Goal: Task Accomplishment & Management: Complete application form

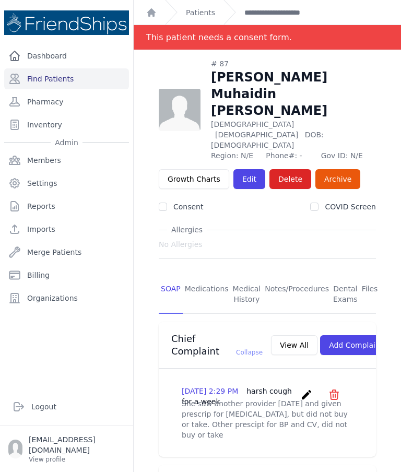
click at [98, 68] on link "Find Patients" at bounding box center [66, 78] width 125 height 21
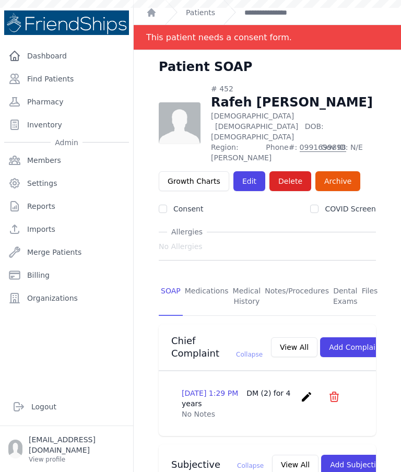
scroll to position [42, 0]
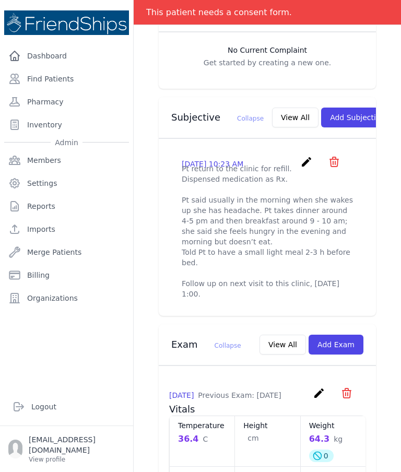
scroll to position [348, 0]
click at [272, 107] on button "View All" at bounding box center [295, 117] width 46 height 20
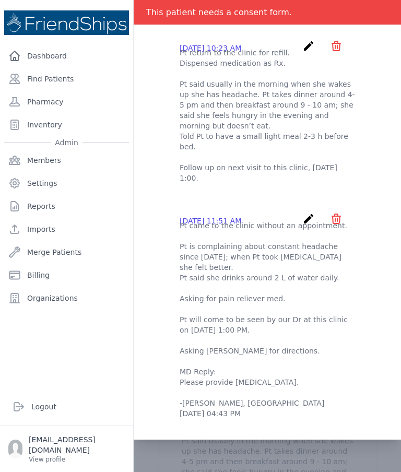
scroll to position [89, 0]
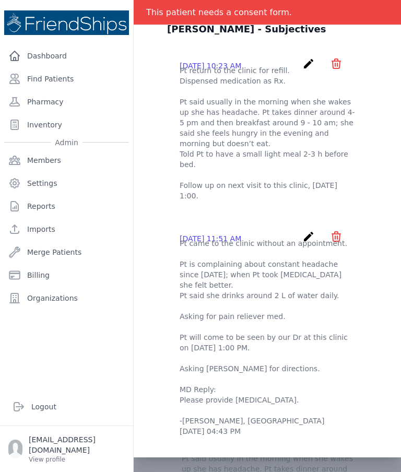
click at [308, 57] on icon "create" at bounding box center [308, 63] width 13 height 13
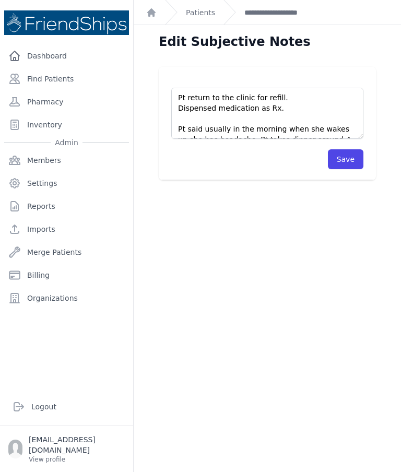
scroll to position [16, 0]
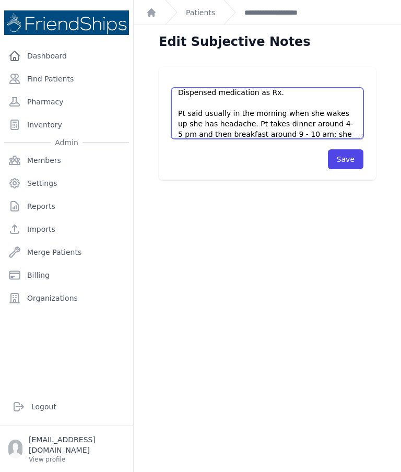
click at [274, 120] on textarea "Pt return to the clinic for refill. Dispensed medication as Rx. Pt said usually…" at bounding box center [267, 113] width 192 height 51
click at [267, 126] on textarea "Pt return to the clinic for refill. Dispensed medication as Rx. Pt said usually…" at bounding box center [267, 113] width 192 height 51
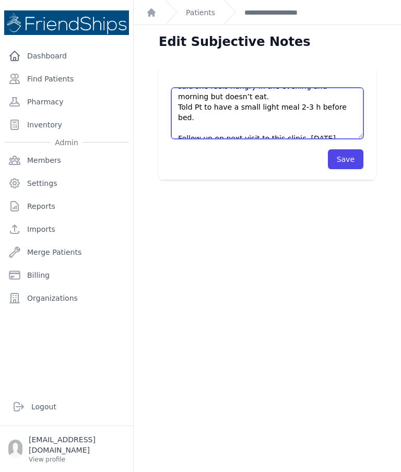
scroll to position [73, 0]
click at [297, 116] on textarea "Pt return to the clinic for refill. Dispensed medication as Rx. Pt said usually…" at bounding box center [267, 113] width 192 height 51
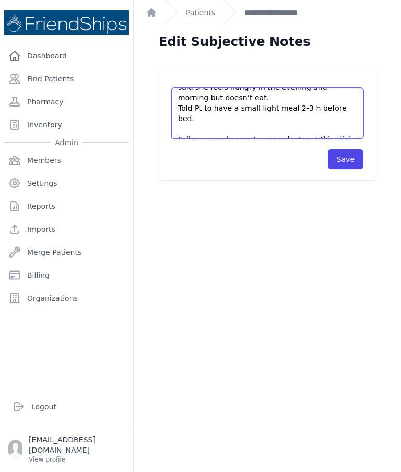
click at [253, 132] on textarea "Pt return to the clinic for refill. Dispensed medication as Rx. Pt said usually…" at bounding box center [267, 113] width 192 height 51
type textarea "Pt return to the clinic for refill. Dispensed medication as Rx. Pt said usually…"
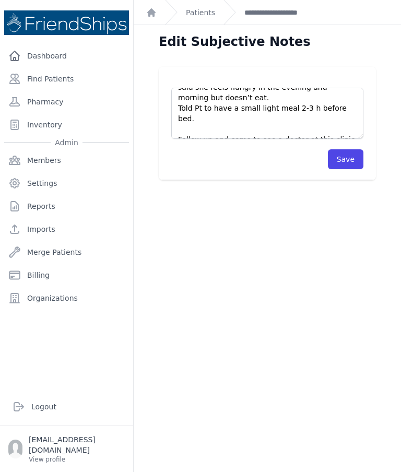
click at [362, 154] on button "Save" at bounding box center [346, 159] width 36 height 20
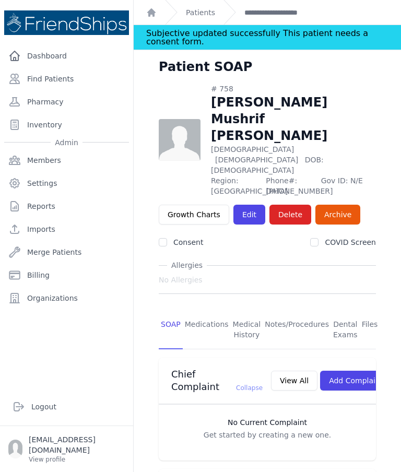
click at [281, 358] on div "Chief Complaint Collapse View All Add Complaint" at bounding box center [267, 381] width 217 height 46
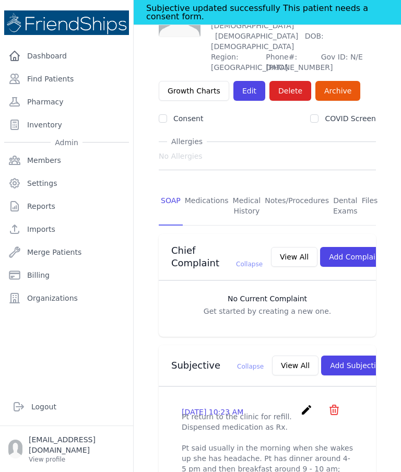
scroll to position [119, 0]
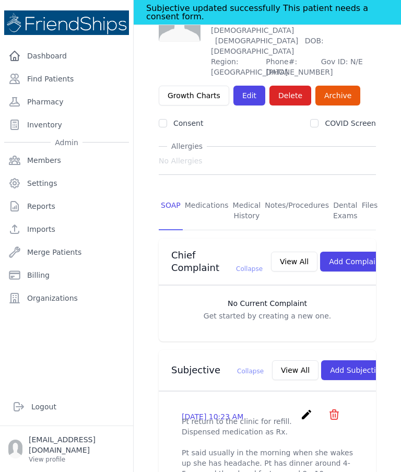
click at [56, 74] on link "Find Patients" at bounding box center [66, 78] width 125 height 21
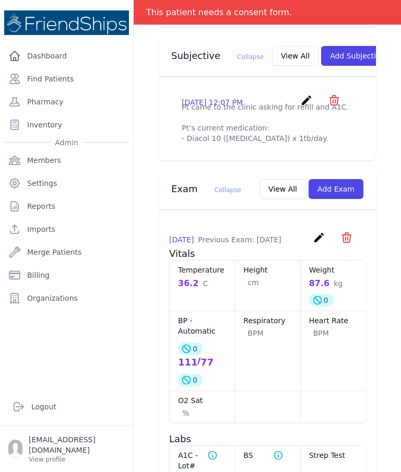
scroll to position [416, 0]
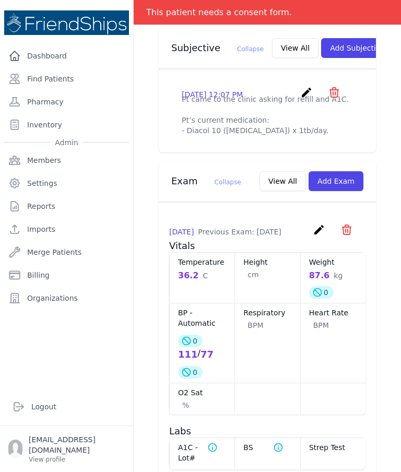
click at [346, 181] on button "Add Exam" at bounding box center [336, 181] width 55 height 20
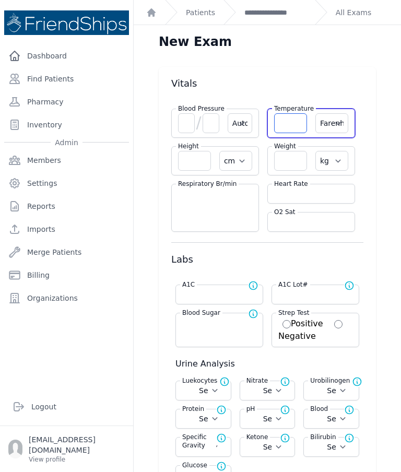
click at [288, 126] on input "number" at bounding box center [290, 123] width 33 height 20
type input "36.1"
click at [342, 125] on select "Farenheit Celcius" at bounding box center [332, 123] width 33 height 20
select select "C"
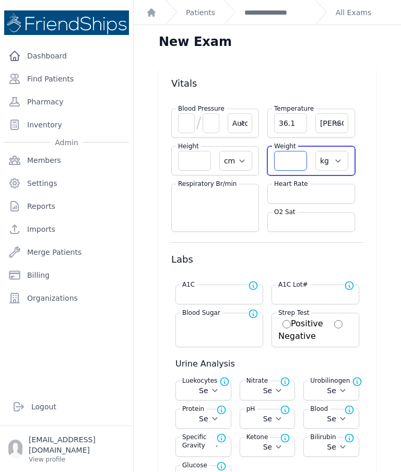
click at [293, 167] on input "number" at bounding box center [290, 161] width 33 height 20
select select "C"
select select "Automatic"
select select "cm"
select select "kg"
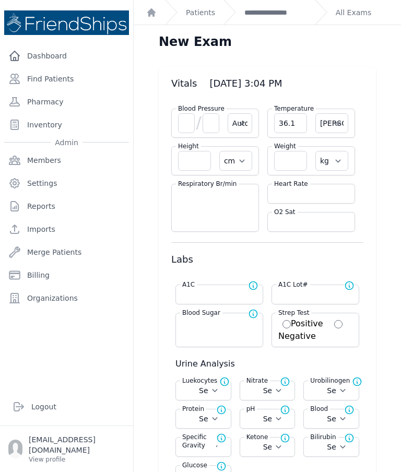
select select
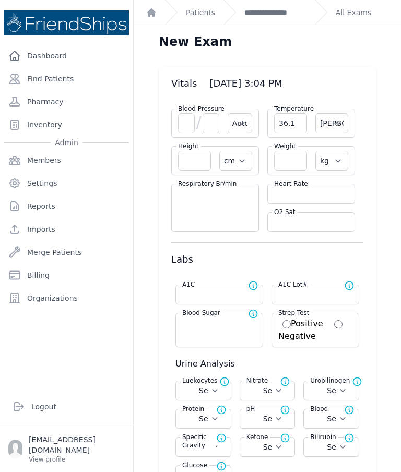
select select
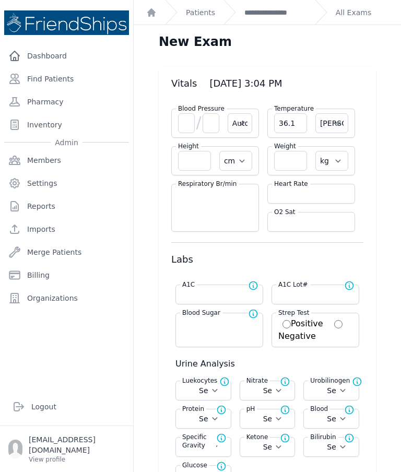
select select "Automatic"
select select "C"
select select "cm"
select select "kg"
select select
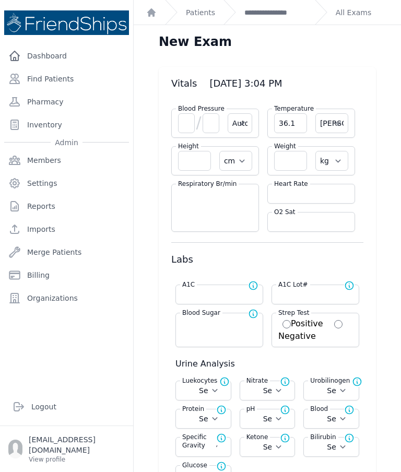
select select
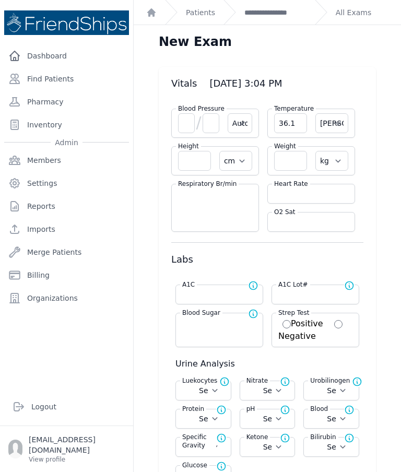
select select
type input "86.4"
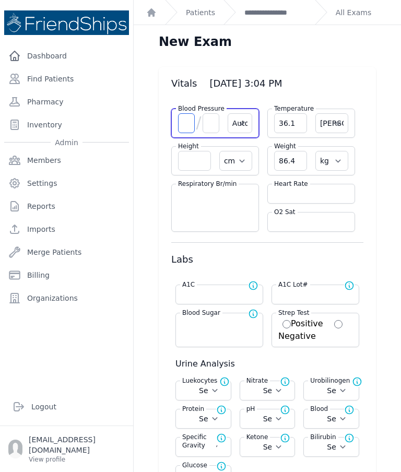
click at [191, 118] on input "number" at bounding box center [186, 123] width 17 height 20
select select "Automatic"
select select "C"
select select "cm"
select select "kg"
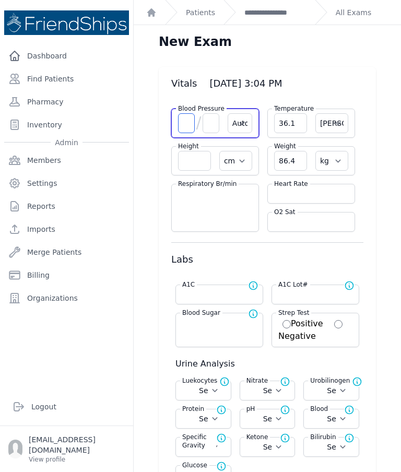
select select
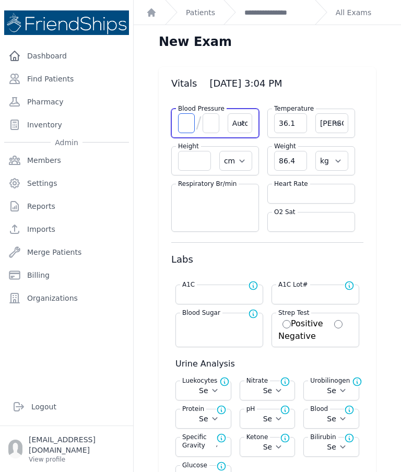
select select
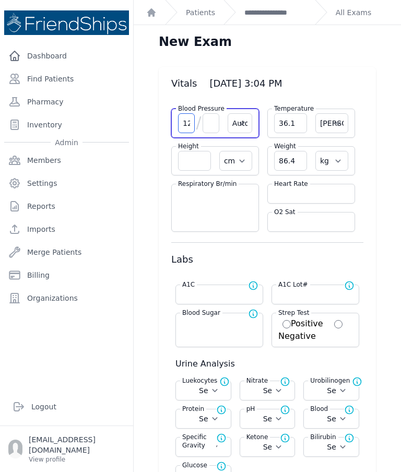
type input "124"
click at [218, 123] on input "number" at bounding box center [211, 123] width 17 height 20
select select "Automatic"
select select "C"
select select "cm"
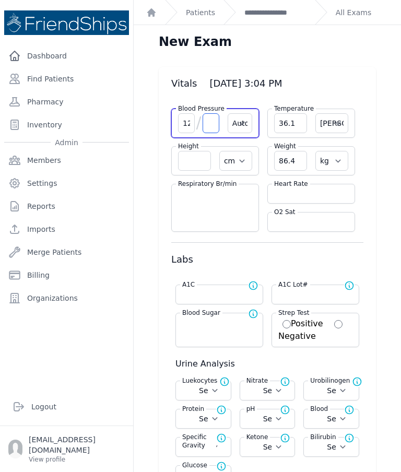
select select "kg"
select select
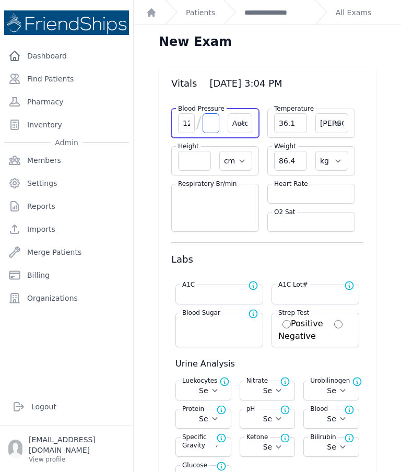
select select
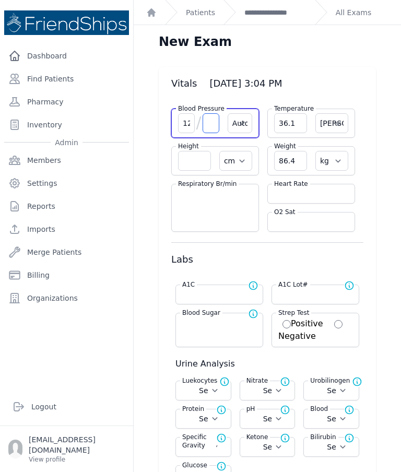
select select
type input "76"
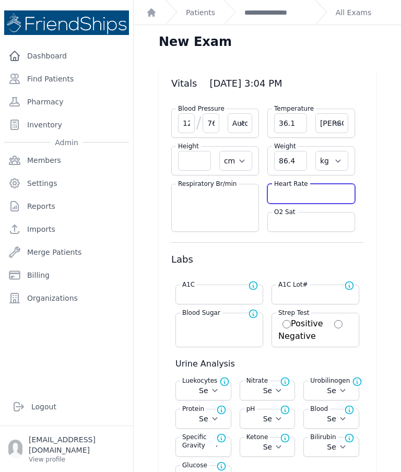
click at [308, 190] on input "number" at bounding box center [311, 194] width 74 height 10
select select "Automatic"
select select "C"
select select "cm"
select select "kg"
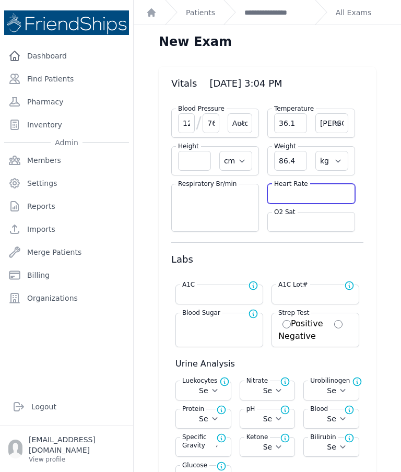
select select
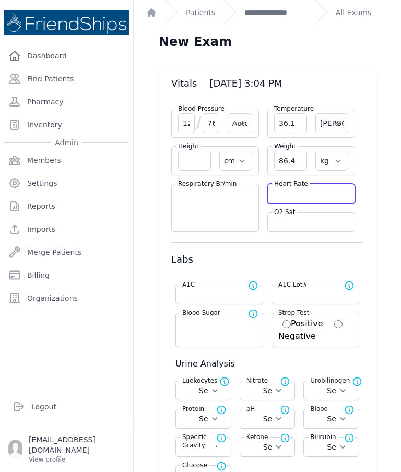
select select
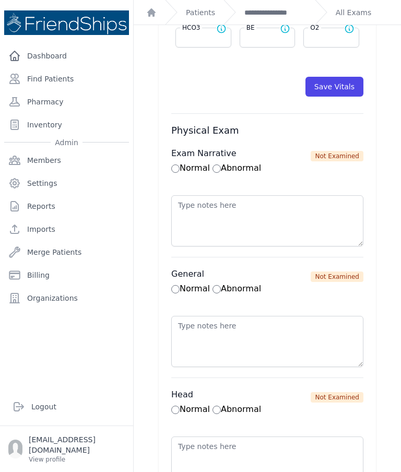
scroll to position [583, 0]
type input "81"
click at [348, 94] on button "Save Vitals" at bounding box center [335, 87] width 58 height 20
select select "Automatic"
select select "cm"
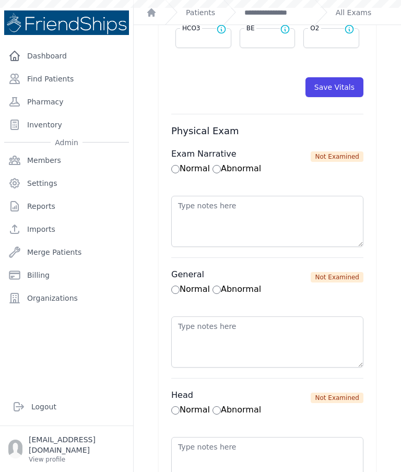
select select "kg"
select select
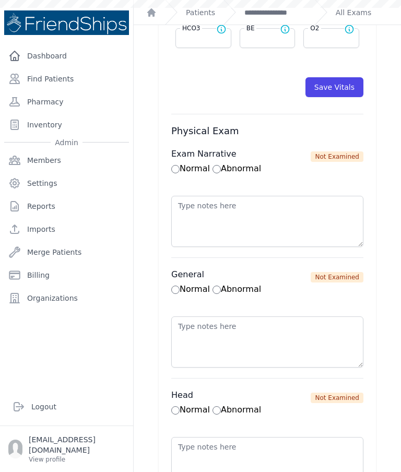
select select
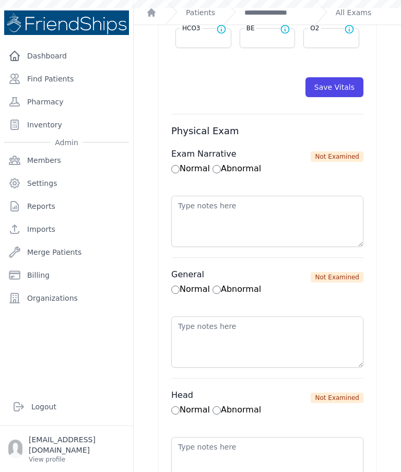
select select
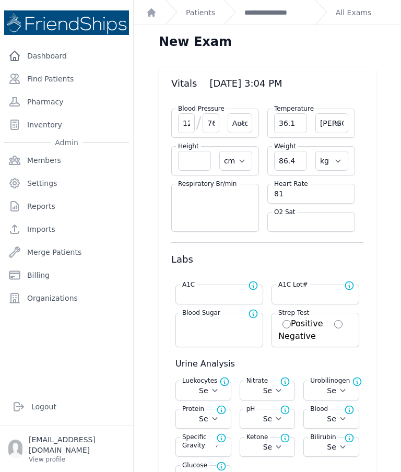
click at [276, 16] on link "**********" at bounding box center [275, 12] width 62 height 10
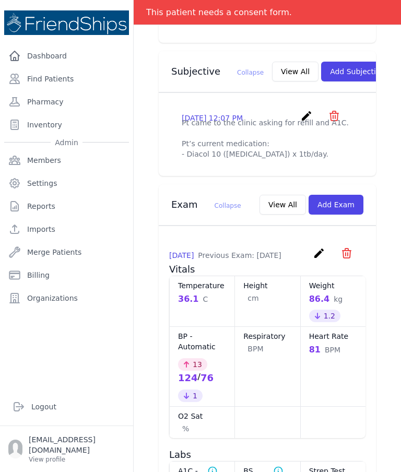
scroll to position [367, 0]
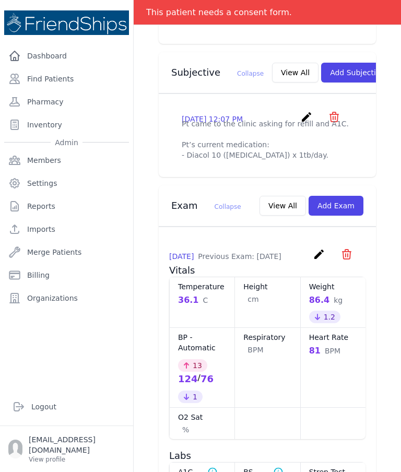
click at [301, 111] on icon "create" at bounding box center [306, 117] width 13 height 13
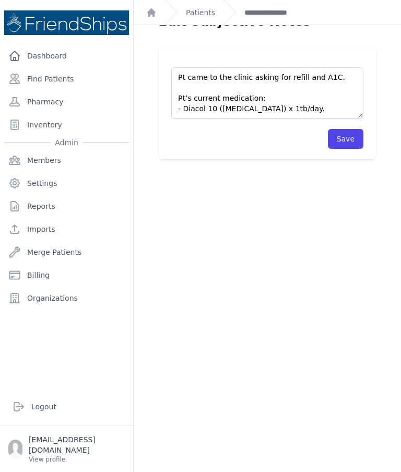
scroll to position [22, 0]
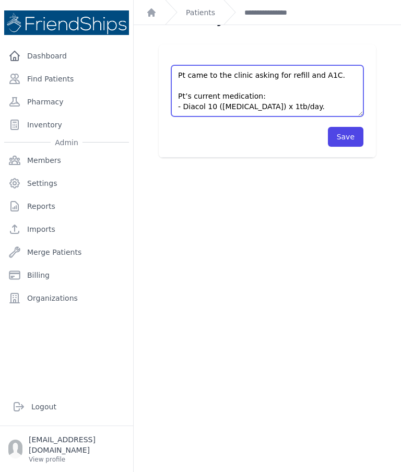
click at [313, 103] on textarea "Pt came to the clinic asking for refill and A1C. Pt’s current medication: - Dia…" at bounding box center [267, 90] width 192 height 51
click at [318, 102] on textarea "Pt came to the clinic asking for refill and A1C. Pt’s current medication: - Dia…" at bounding box center [267, 90] width 192 height 51
click at [232, 107] on textarea "Pt came to the clinic asking for refill and A1C. Pt’s current medication: - Dia…" at bounding box center [267, 90] width 192 height 51
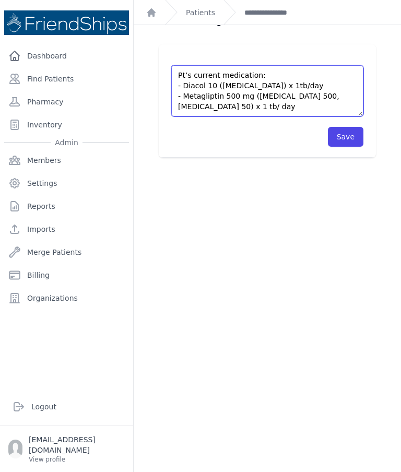
scroll to position [37, 0]
click at [334, 248] on div "Edit Subjective Notes Pt came to the clinic asking for refill and A1C. Pt’s cur…" at bounding box center [267, 239] width 267 height 472
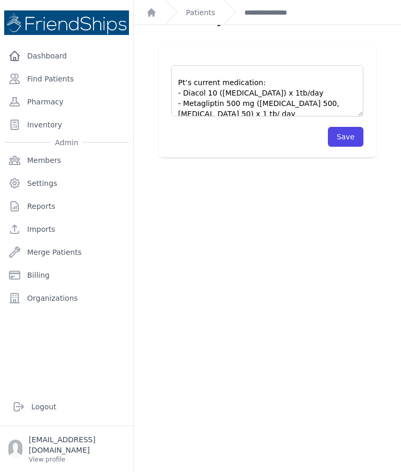
scroll to position [7, 0]
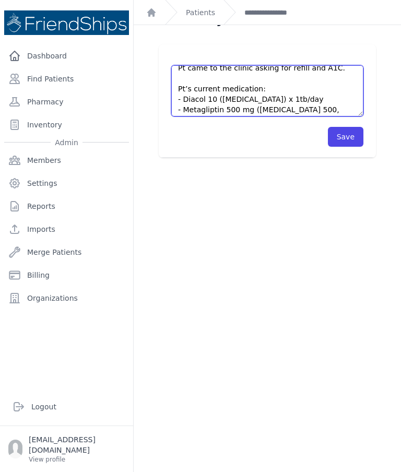
click at [337, 72] on textarea "Pt came to the clinic asking for refill and A1C. Pt’s current medication: - Dia…" at bounding box center [267, 90] width 192 height 51
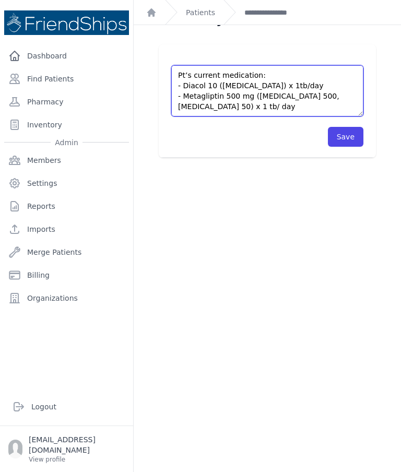
scroll to position [38, 0]
click at [292, 113] on textarea "Pt came to the clinic asking for refill and A1C. Pt’s current medication: - Dia…" at bounding box center [267, 90] width 192 height 51
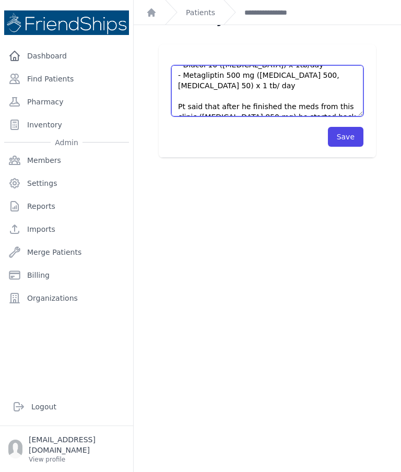
scroll to position [58, 0]
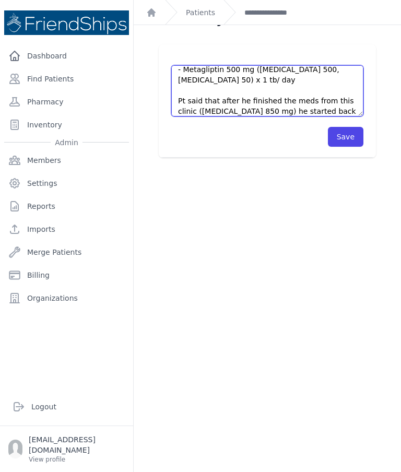
type textarea "Pt came to the clinic asking for refill and A1C check. Pt’s current medication:…"
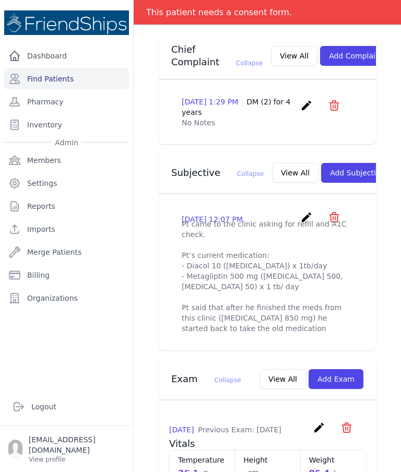
scroll to position [264, 0]
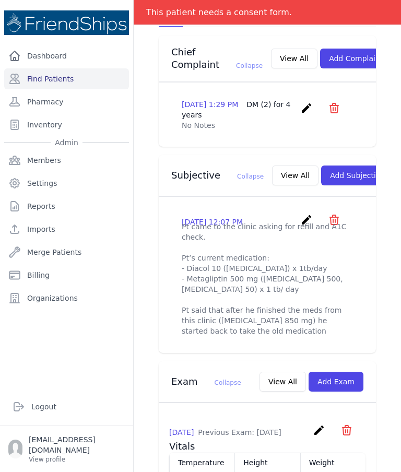
click at [272, 166] on button "View All" at bounding box center [295, 176] width 46 height 20
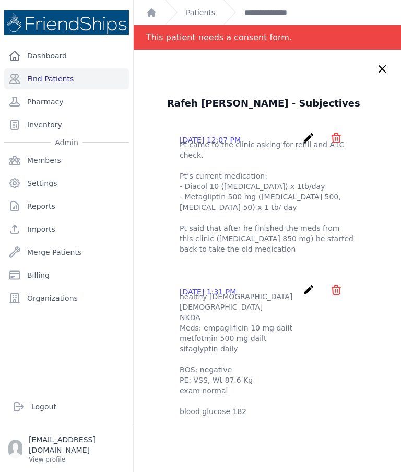
scroll to position [0, 0]
click at [381, 71] on icon at bounding box center [382, 69] width 6 height 6
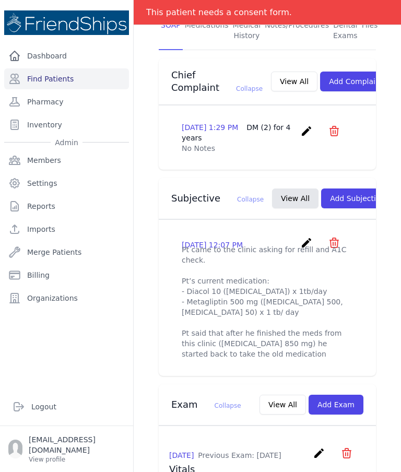
scroll to position [242, 0]
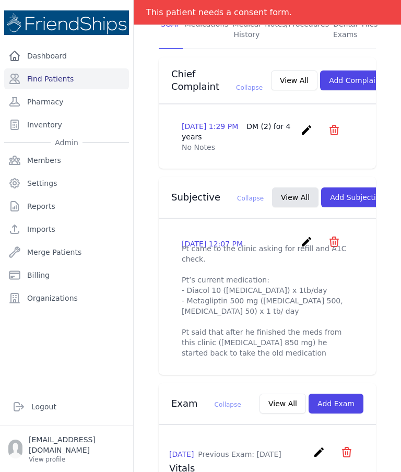
click at [308, 236] on icon "create" at bounding box center [306, 242] width 13 height 13
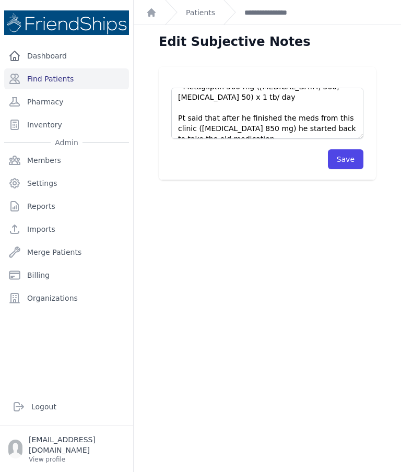
scroll to position [63, 0]
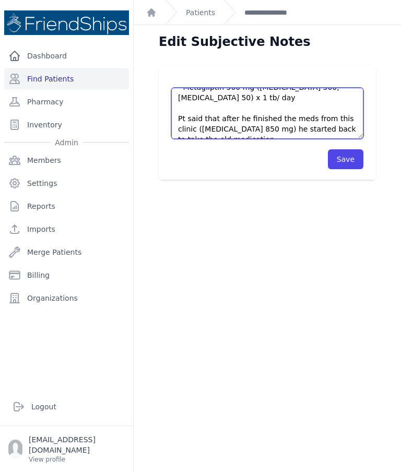
click at [263, 88] on textarea "Pt came to the clinic asking for refill and A1C check. Pt’s current medication:…" at bounding box center [267, 113] width 192 height 51
click at [251, 88] on textarea "Pt came to the clinic asking for refill and A1C check. Pt’s current medication:…" at bounding box center [267, 113] width 192 height 51
click at [325, 89] on textarea "Pt came to the clinic asking for refill and A1C check. Pt’s current medication:…" at bounding box center [267, 113] width 192 height 51
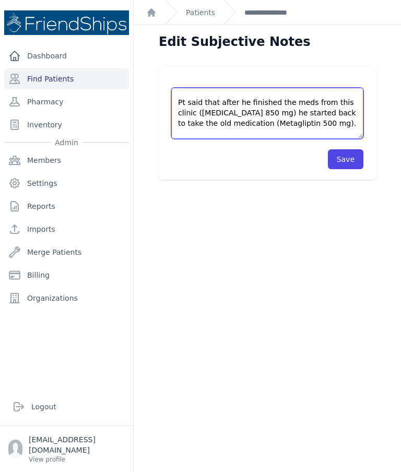
scroll to position [79, 0]
type textarea "Pt came to the clinic asking for refill and A1C check. Pt’s current medication:…"
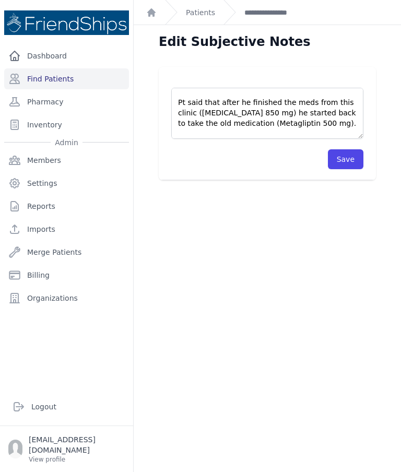
click at [352, 149] on button "Save" at bounding box center [346, 159] width 36 height 20
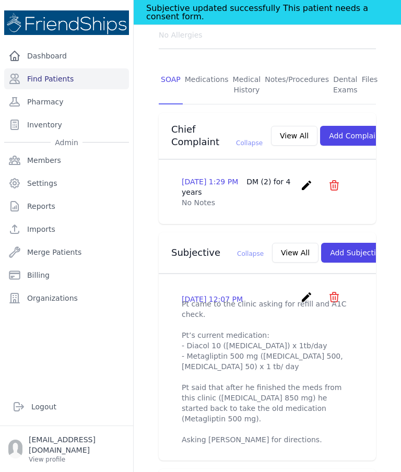
scroll to position [212, 0]
click at [295, 290] on div "[DATE] 12:07 PM create ​ Delete subjective - Pt came to the clinic asking for r…" at bounding box center [267, 298] width 171 height 16
click at [303, 290] on icon "create" at bounding box center [306, 296] width 13 height 13
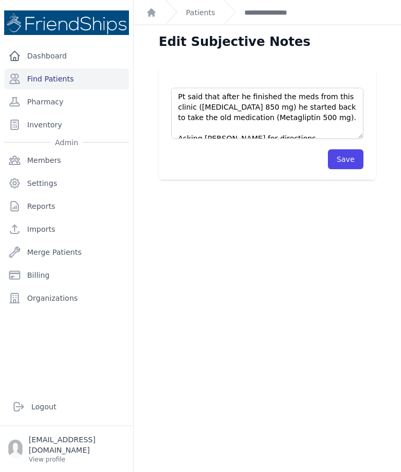
scroll to position [84, 0]
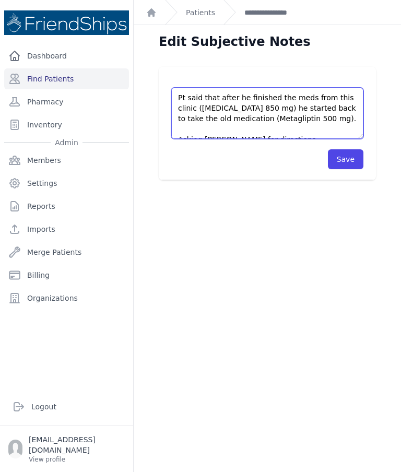
click at [332, 88] on textarea "Pt came to the clinic asking for refill and A1C check. Pt’s current medication:…" at bounding box center [267, 113] width 192 height 51
click at [211, 88] on textarea "Pt came to the clinic asking for refill and A1C check. Pt’s current medication:…" at bounding box center [267, 113] width 192 height 51
click at [271, 88] on textarea "Pt came to the clinic asking for refill and A1C check. Pt’s current medication:…" at bounding box center [267, 113] width 192 height 51
click at [278, 88] on textarea "Pt came to the clinic asking for refill and A1C check. Pt’s current medication:…" at bounding box center [267, 113] width 192 height 51
click at [281, 88] on textarea "Pt came to the clinic asking for refill and A1C check. Pt’s current medication:…" at bounding box center [267, 113] width 192 height 51
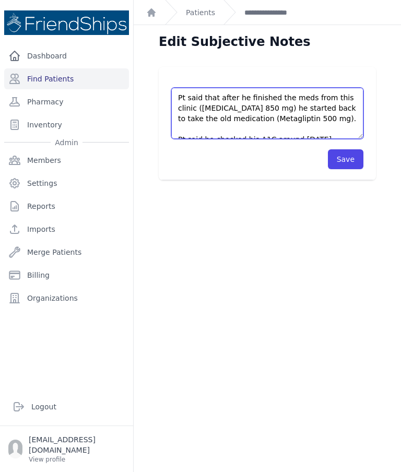
click at [347, 88] on textarea "Pt came to the clinic asking for refill and A1C check. Pt’s current medication:…" at bounding box center [267, 113] width 192 height 51
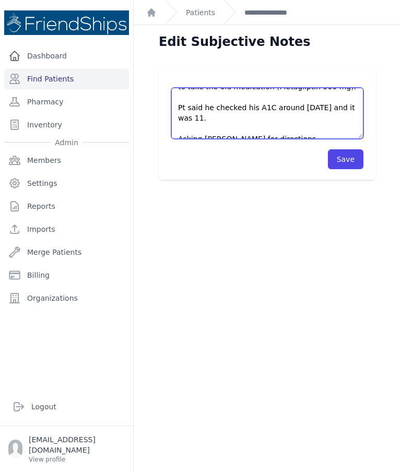
scroll to position [115, 0]
type textarea "Pt came to the clinic asking for refill and A1C check. Pt’s current medication:…"
click at [353, 149] on button "Save" at bounding box center [346, 159] width 36 height 20
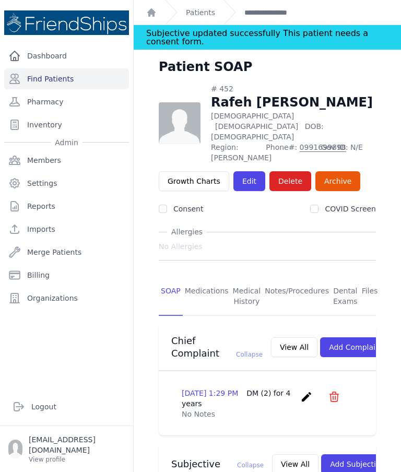
click at [80, 68] on link "Find Patients" at bounding box center [66, 78] width 125 height 21
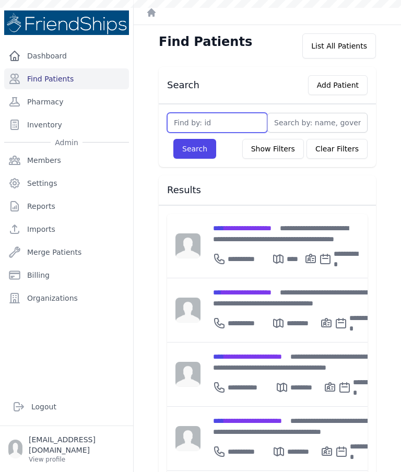
click at [248, 130] on input "text" at bounding box center [217, 123] width 100 height 20
type input "757"
click at [197, 158] on button "Search" at bounding box center [194, 149] width 43 height 20
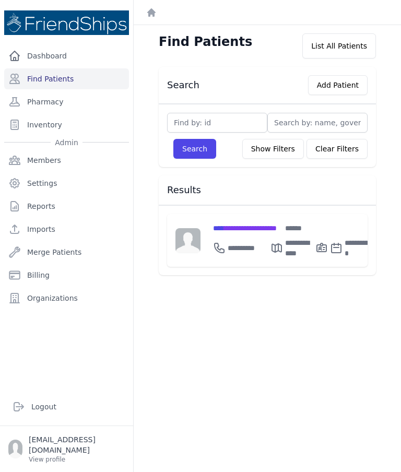
click at [262, 226] on span "**********" at bounding box center [245, 228] width 64 height 7
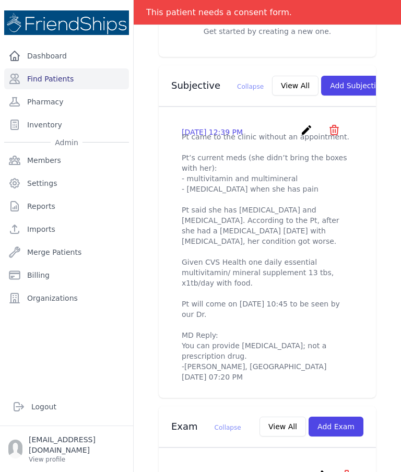
scroll to position [345, 0]
click at [335, 78] on button "Add Subjective" at bounding box center [357, 86] width 73 height 20
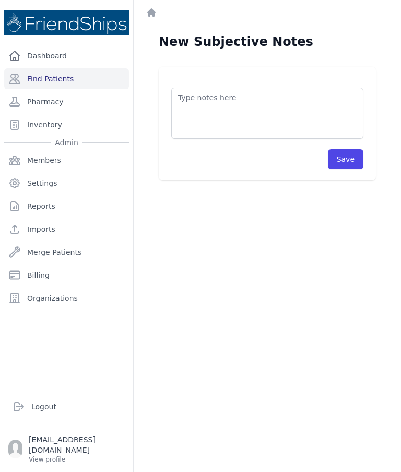
click at [291, 116] on textarea at bounding box center [267, 113] width 192 height 51
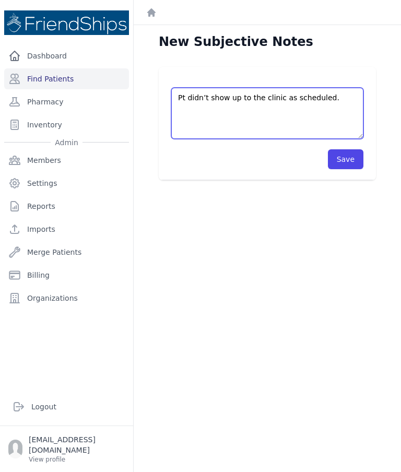
type textarea "Pt didn’t show up to the clinic as scheduled."
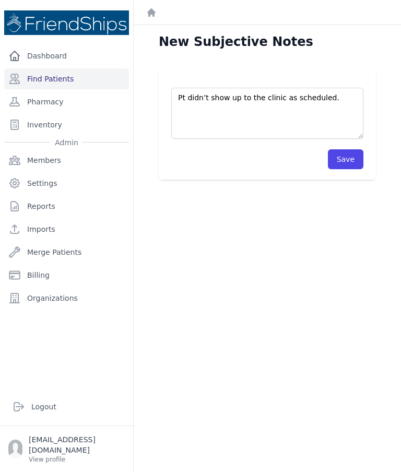
click at [343, 167] on button "Save" at bounding box center [346, 159] width 36 height 20
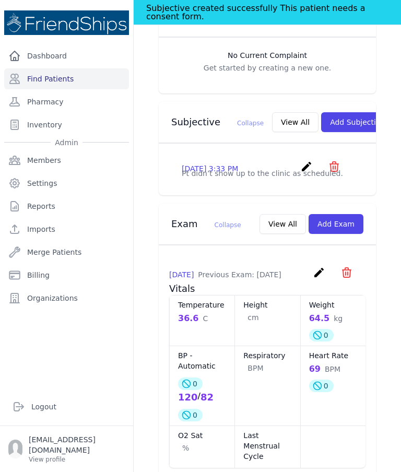
scroll to position [338, 0]
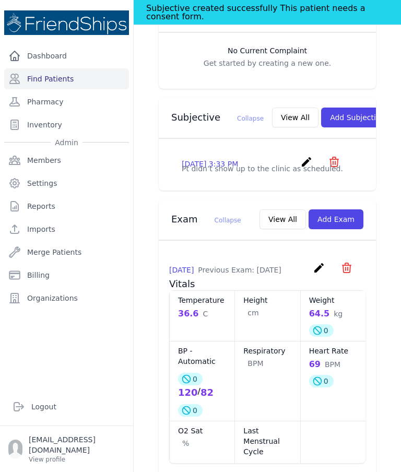
click at [274, 112] on button "View All" at bounding box center [295, 118] width 46 height 20
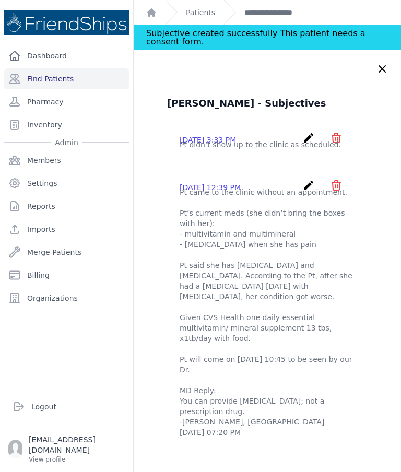
scroll to position [0, 0]
click at [312, 138] on icon "create" at bounding box center [308, 138] width 13 height 13
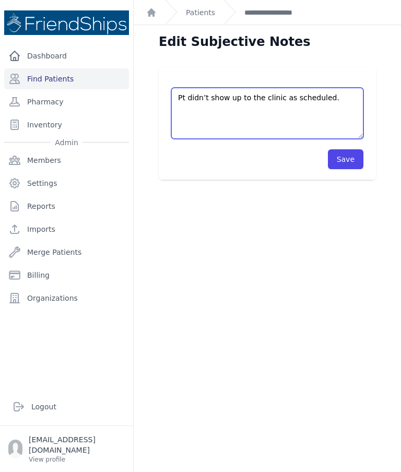
click at [345, 101] on textarea "Pt didn’t show up to the clinic as scheduled." at bounding box center [267, 113] width 192 height 51
type textarea "Pt didn’t show up to the clinic as scheduled (September 2, 11:00) for receiving…"
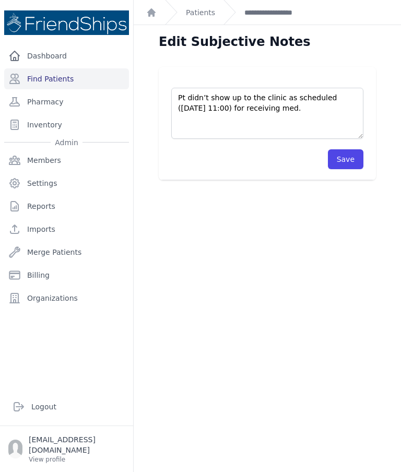
click at [354, 151] on button "Save" at bounding box center [346, 159] width 36 height 20
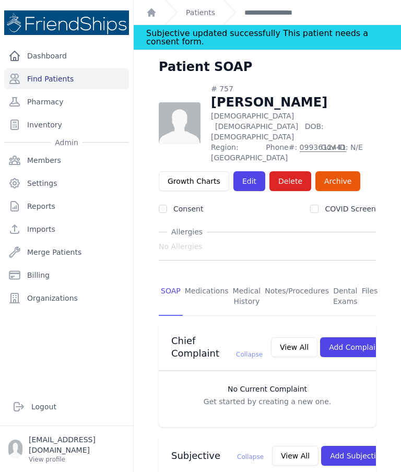
click at [73, 74] on link "Find Patients" at bounding box center [66, 78] width 125 height 21
